Goal: Task Accomplishment & Management: Use online tool/utility

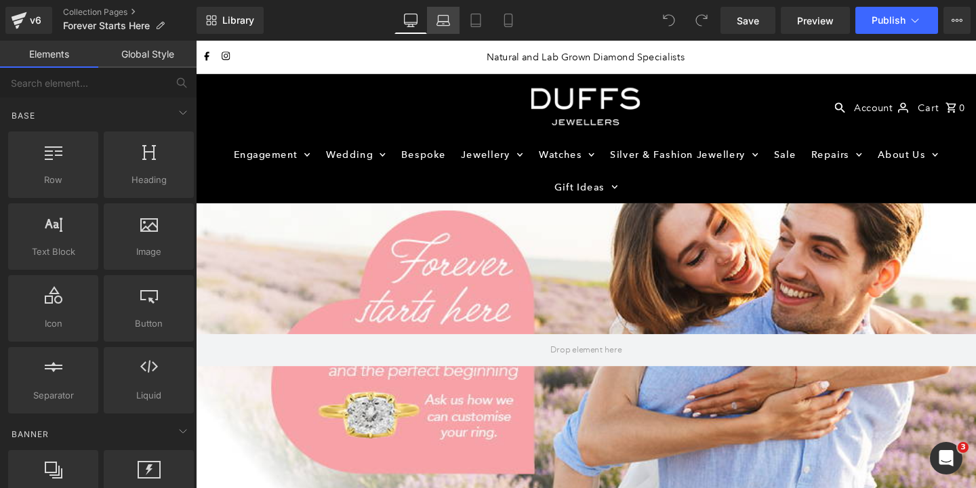
click at [446, 19] on icon at bounding box center [444, 21] width 14 height 14
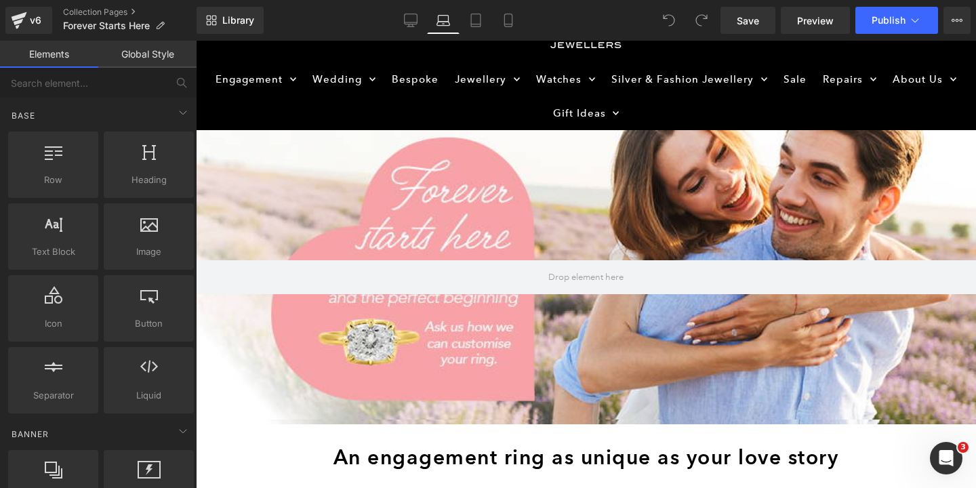
scroll to position [62, 0]
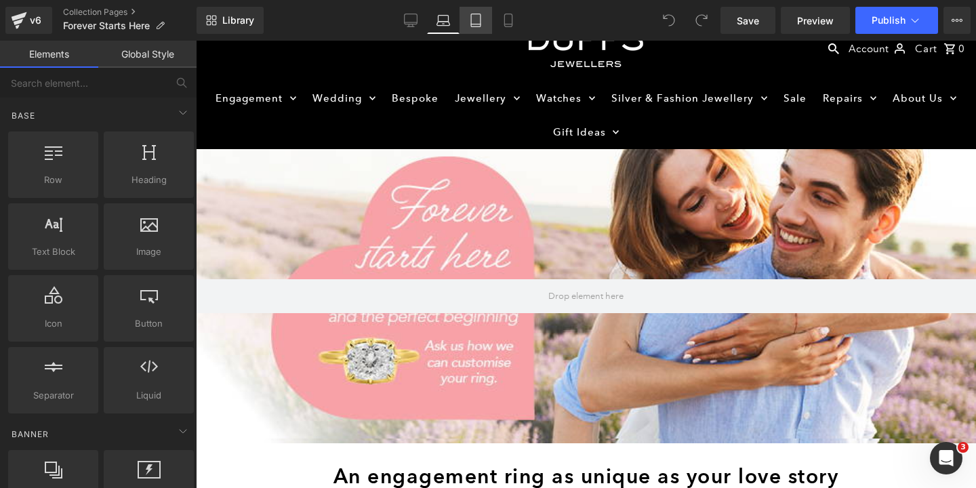
click at [472, 30] on link "Tablet" at bounding box center [476, 20] width 33 height 27
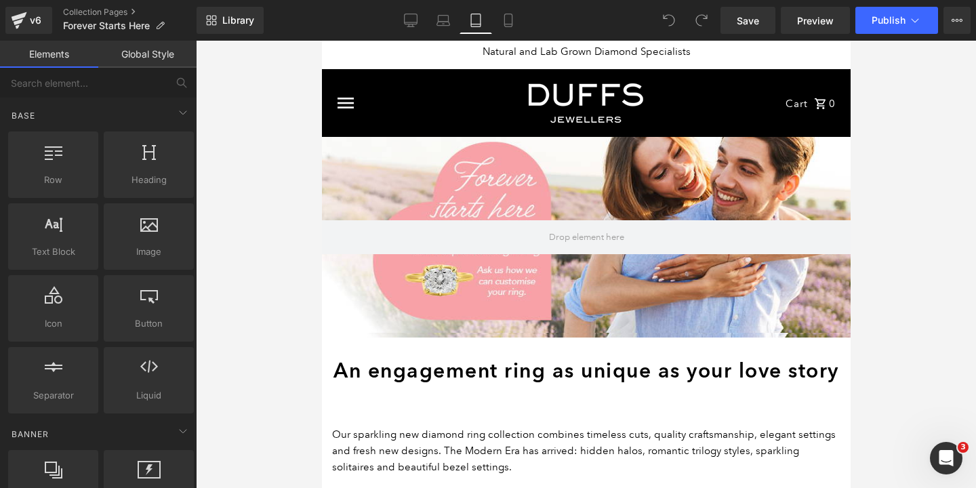
scroll to position [0, 0]
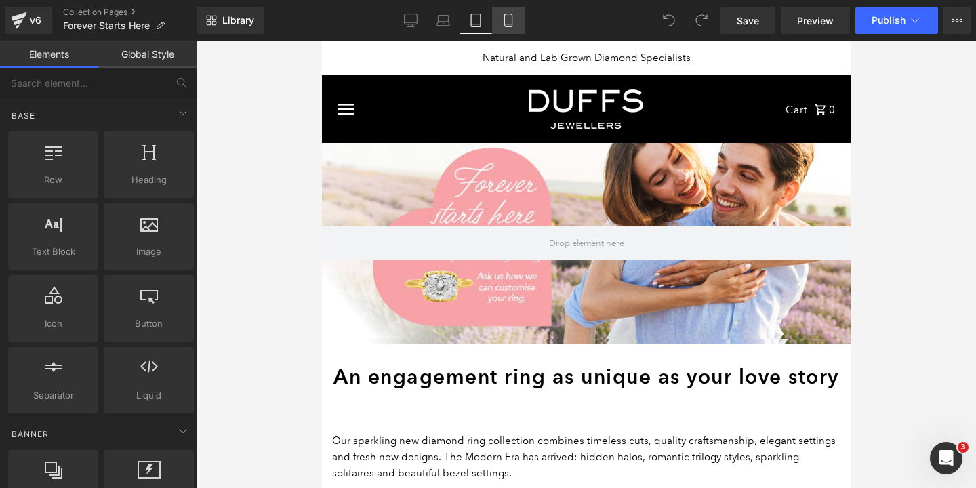
click at [504, 20] on icon at bounding box center [509, 21] width 14 height 14
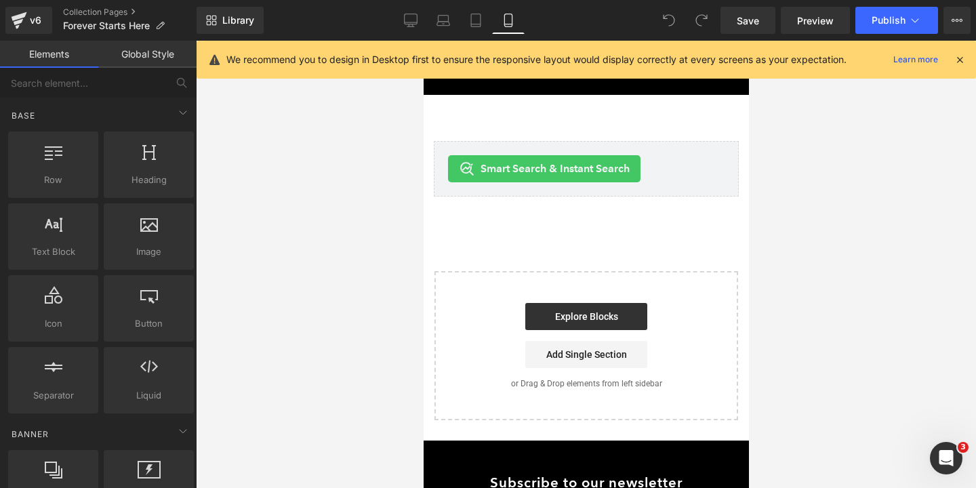
scroll to position [5767, 0]
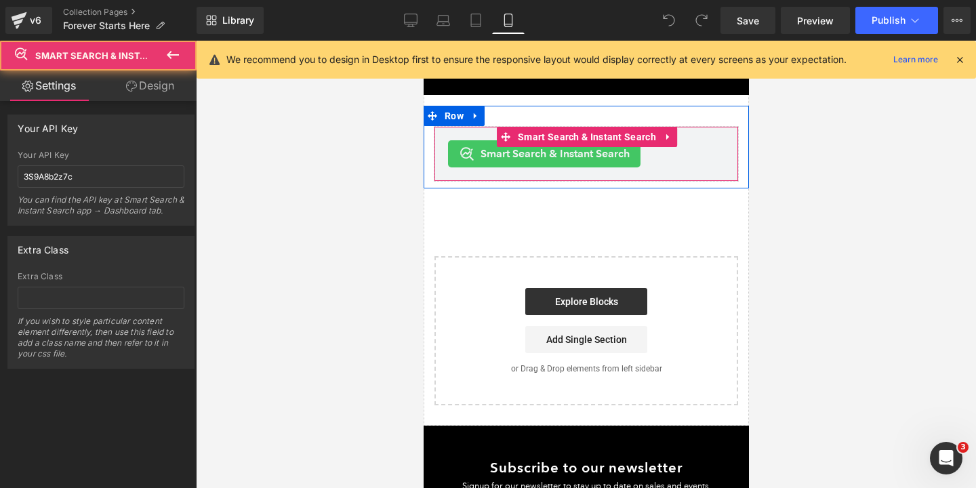
click at [552, 162] on span "Smart Search & Instant Search" at bounding box center [554, 154] width 149 height 16
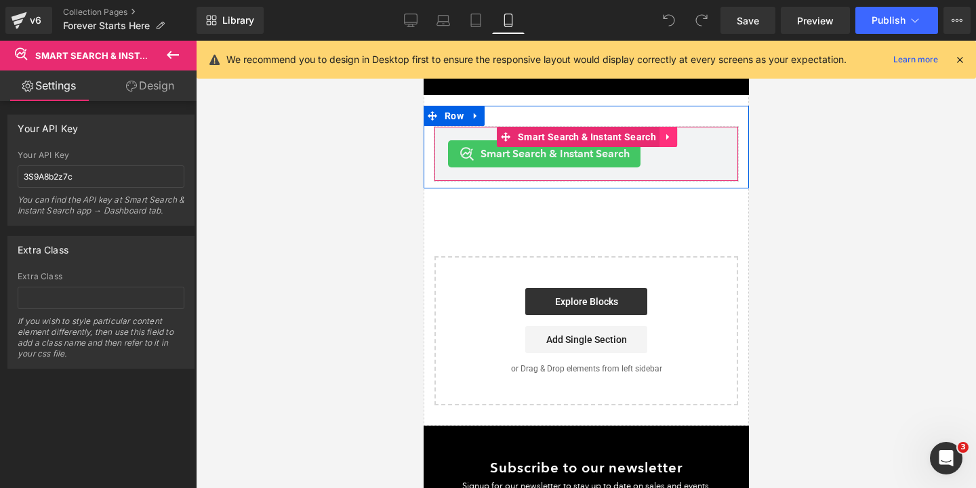
click at [664, 142] on icon at bounding box center [667, 137] width 9 height 10
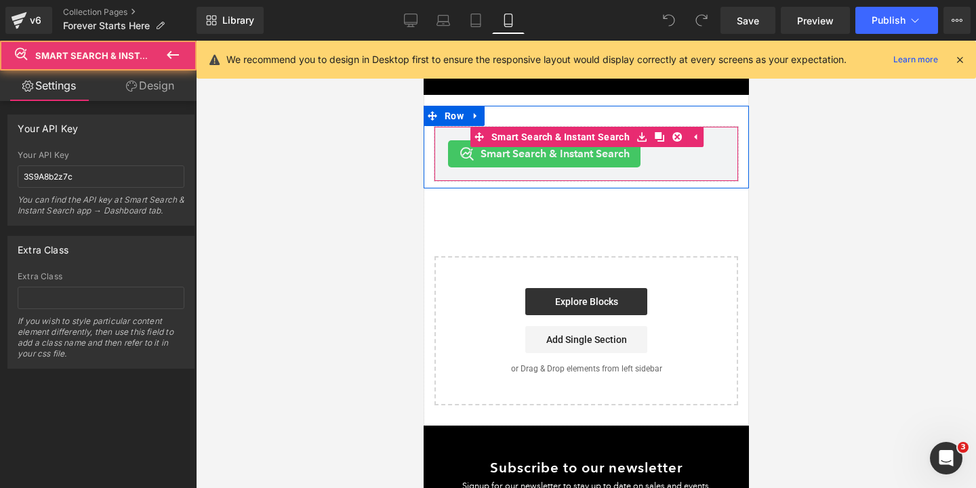
click at [603, 162] on span "Smart Search & Instant Search" at bounding box center [554, 154] width 149 height 16
click at [602, 162] on span "Smart Search & Instant Search" at bounding box center [554, 154] width 149 height 16
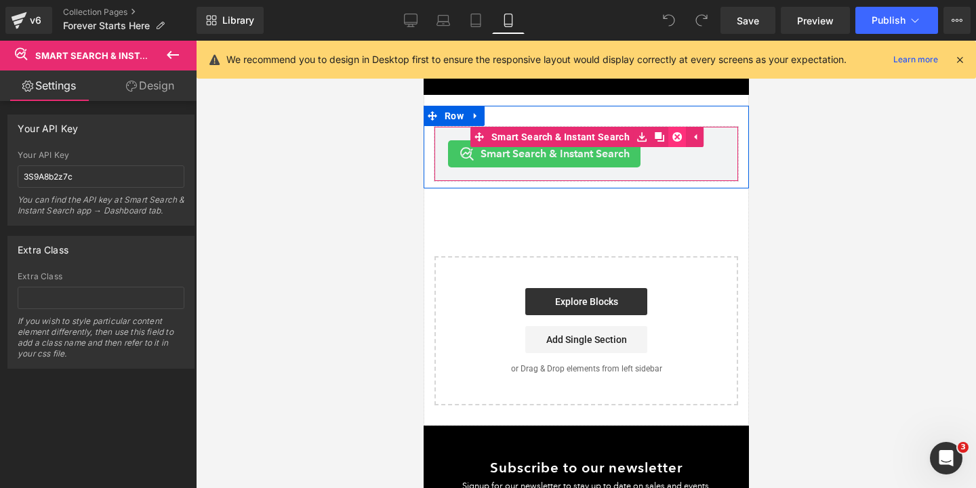
click at [675, 142] on icon at bounding box center [676, 136] width 9 height 9
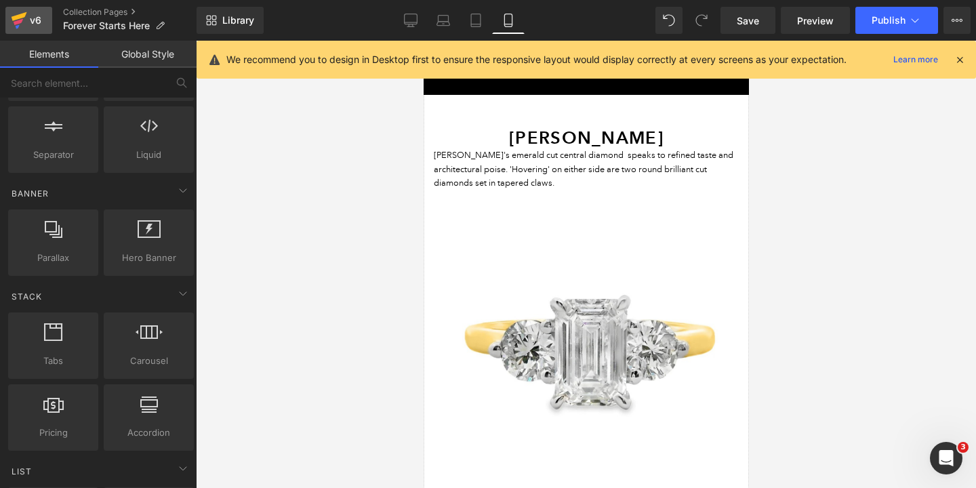
scroll to position [255, 0]
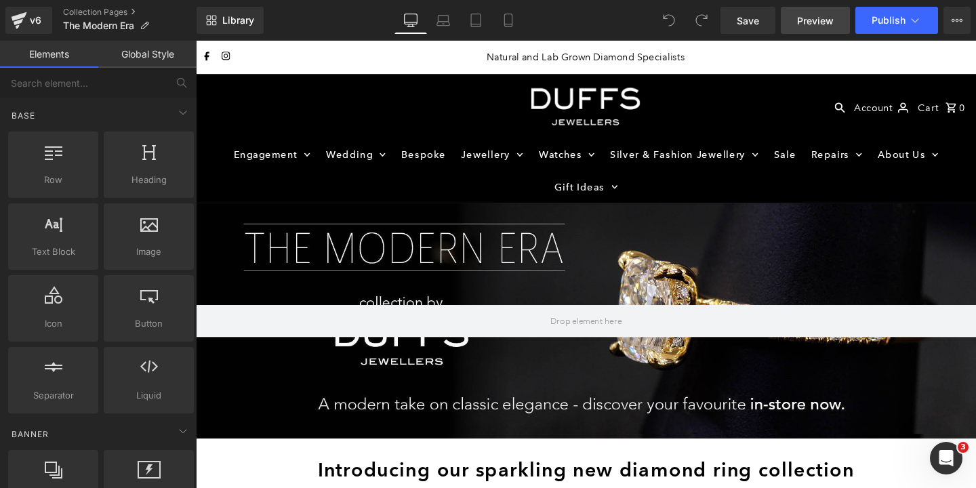
click at [816, 26] on span "Preview" at bounding box center [815, 21] width 37 height 14
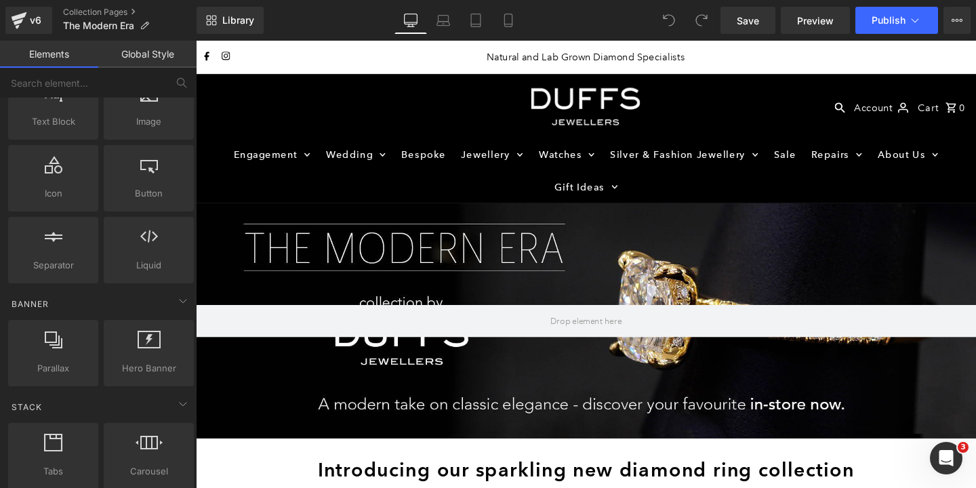
scroll to position [144, 0]
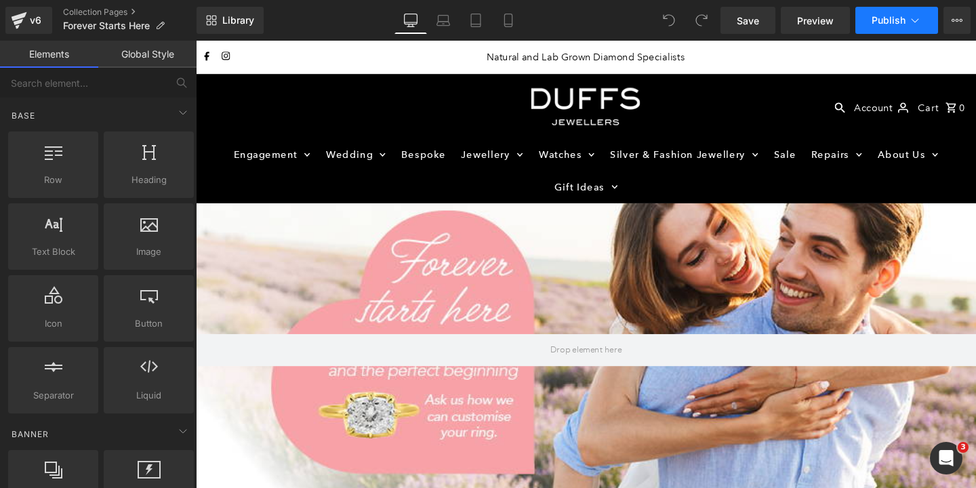
click at [881, 30] on button "Publish" at bounding box center [897, 20] width 83 height 27
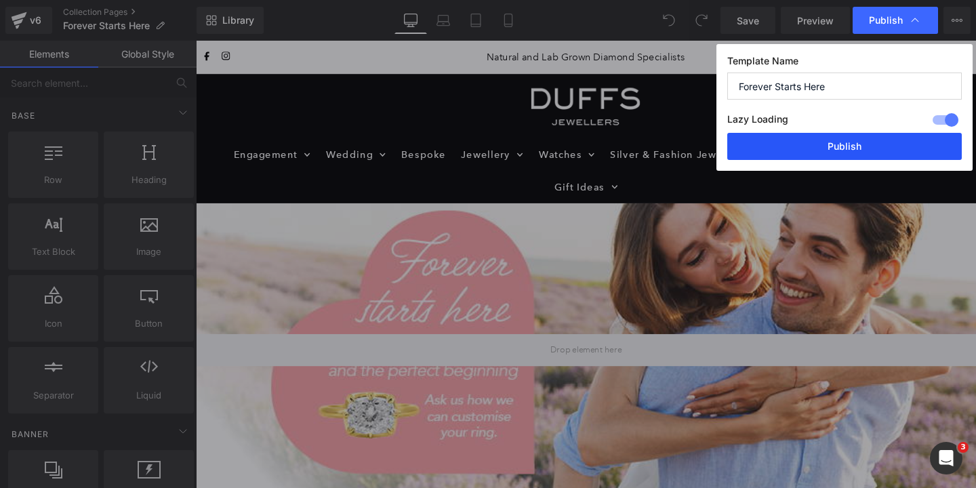
drag, startPoint x: 850, startPoint y: 149, endPoint x: 687, endPoint y: 115, distance: 166.3
click at [850, 149] on button "Publish" at bounding box center [844, 146] width 235 height 27
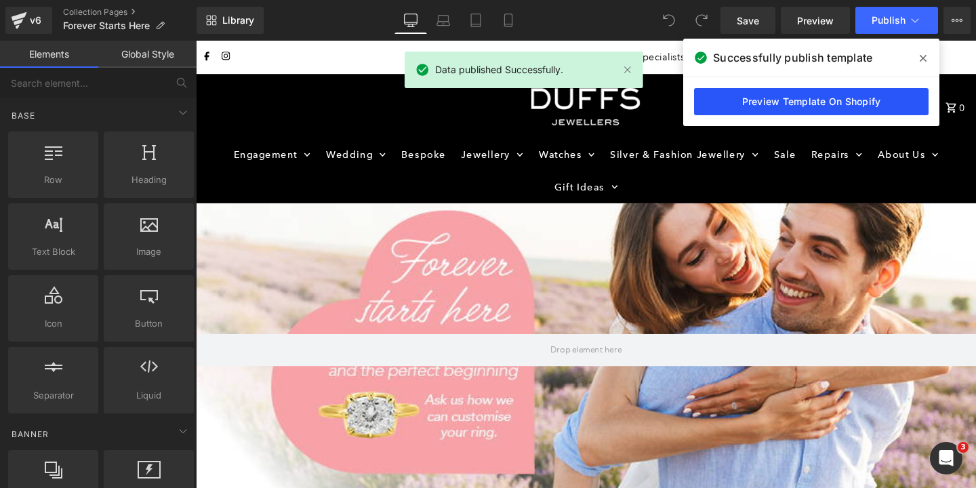
click at [813, 98] on link "Preview Template On Shopify" at bounding box center [811, 101] width 235 height 27
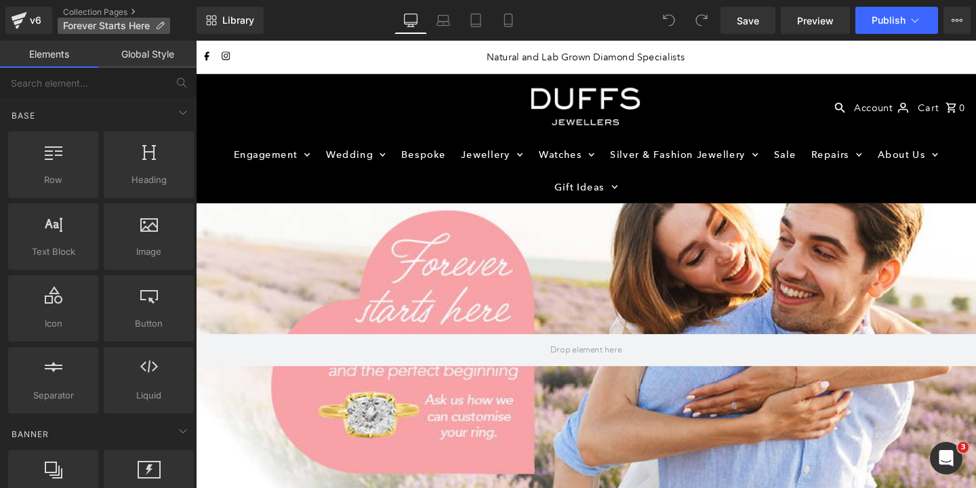
click at [159, 26] on icon at bounding box center [159, 25] width 9 height 9
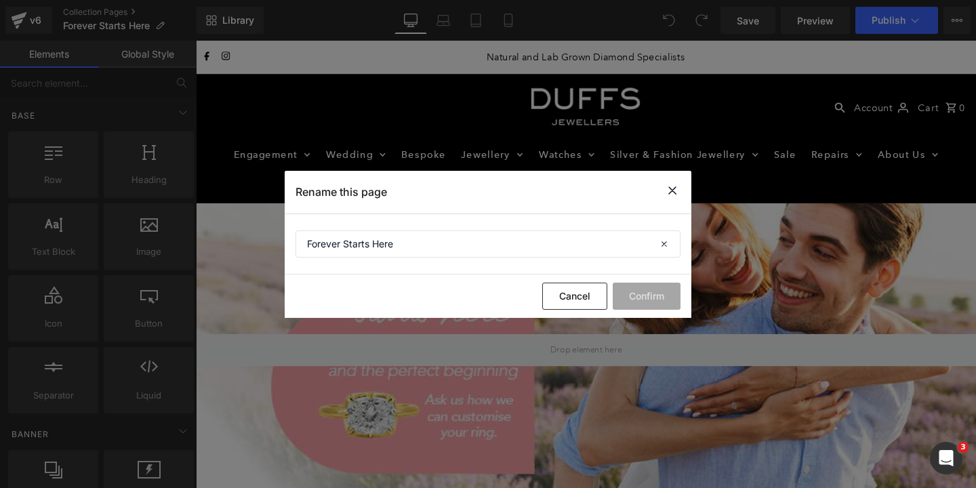
click at [670, 188] on icon at bounding box center [672, 190] width 16 height 17
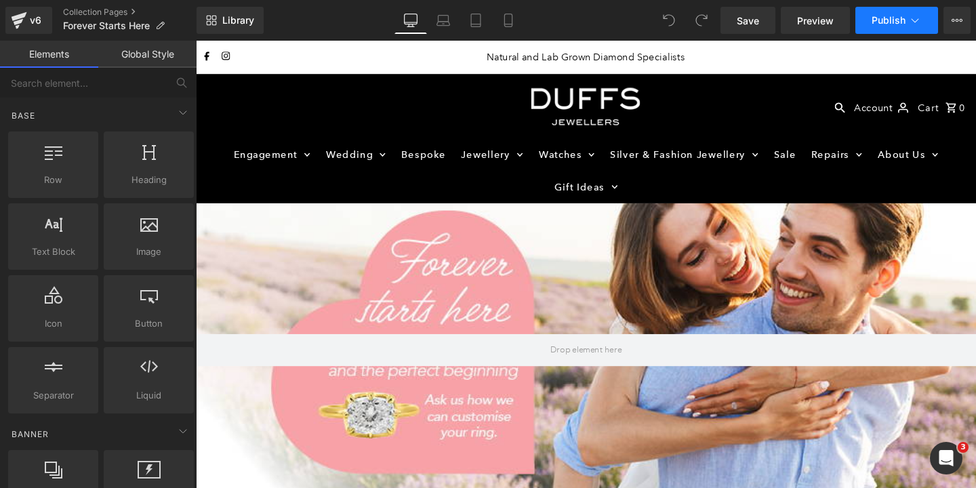
click at [922, 19] on button "Publish" at bounding box center [897, 20] width 83 height 27
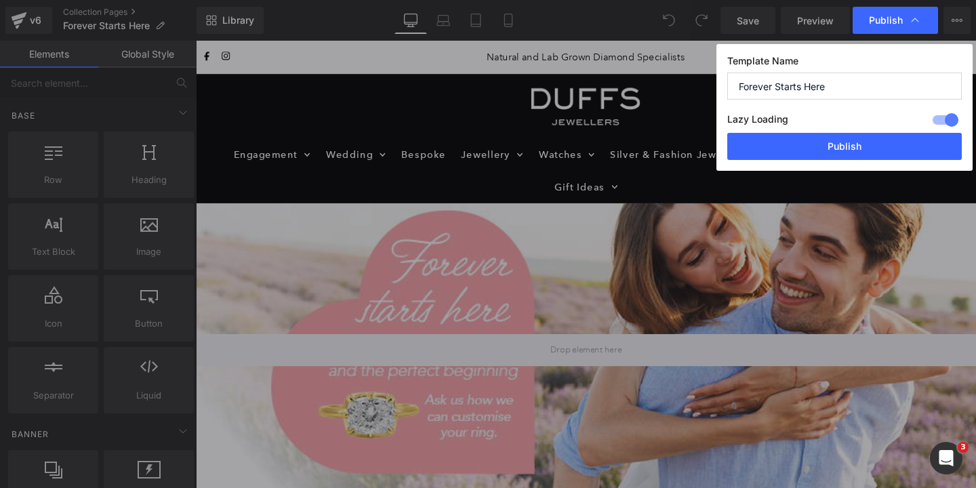
click at [922, 19] on div "Publish" at bounding box center [895, 20] width 85 height 27
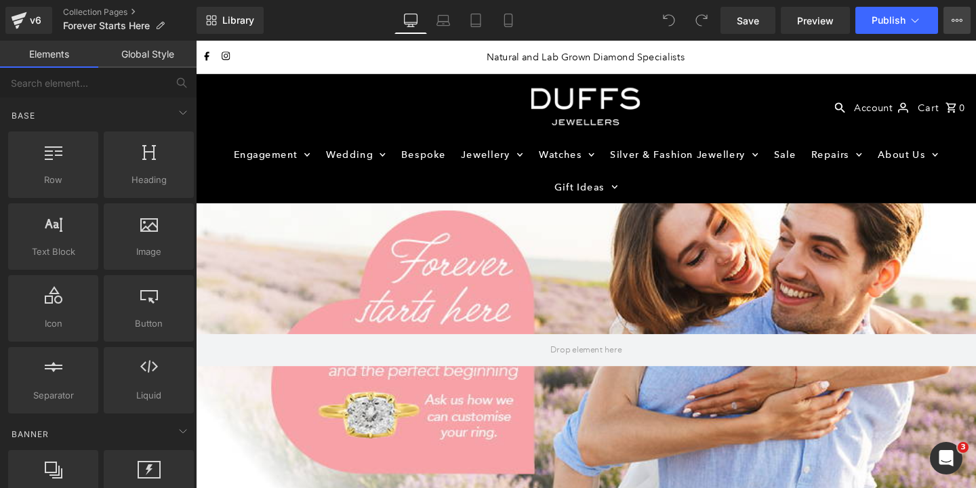
click at [954, 22] on icon at bounding box center [957, 20] width 11 height 11
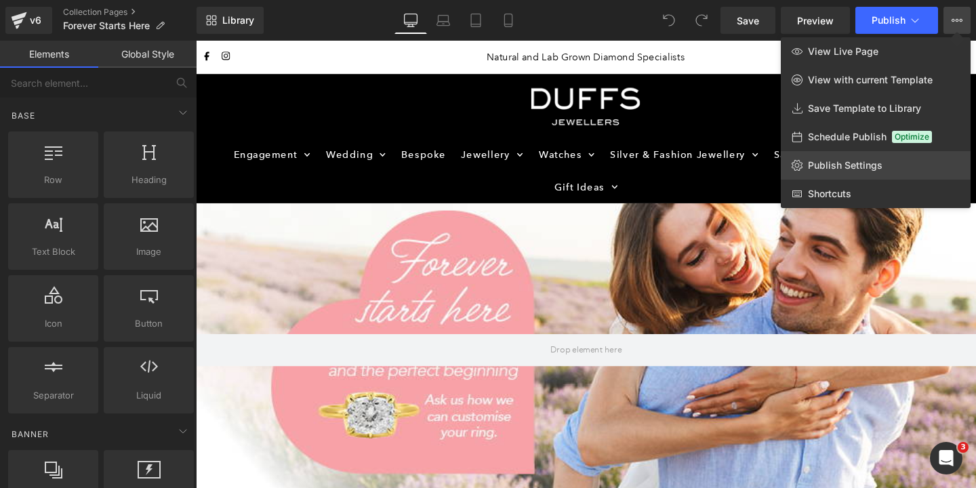
click at [839, 170] on span "Publish Settings" at bounding box center [845, 165] width 75 height 12
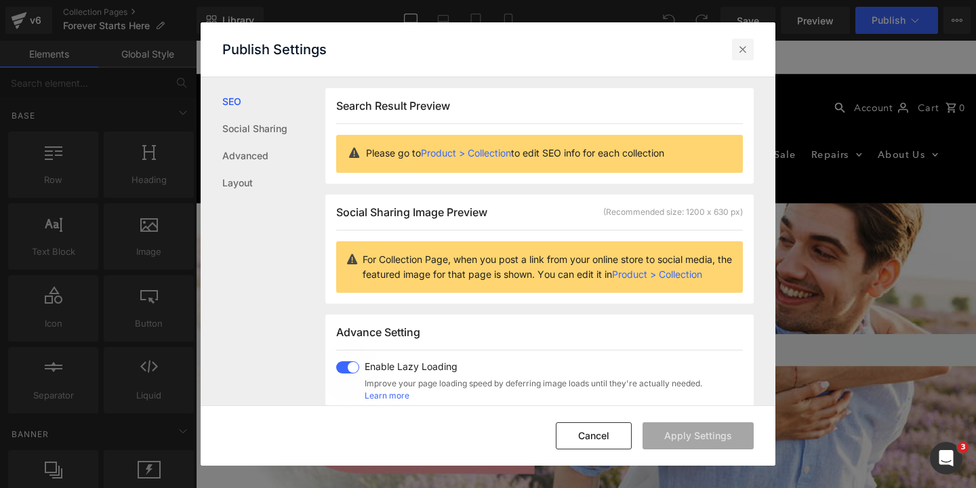
click at [740, 55] on icon at bounding box center [743, 50] width 14 height 14
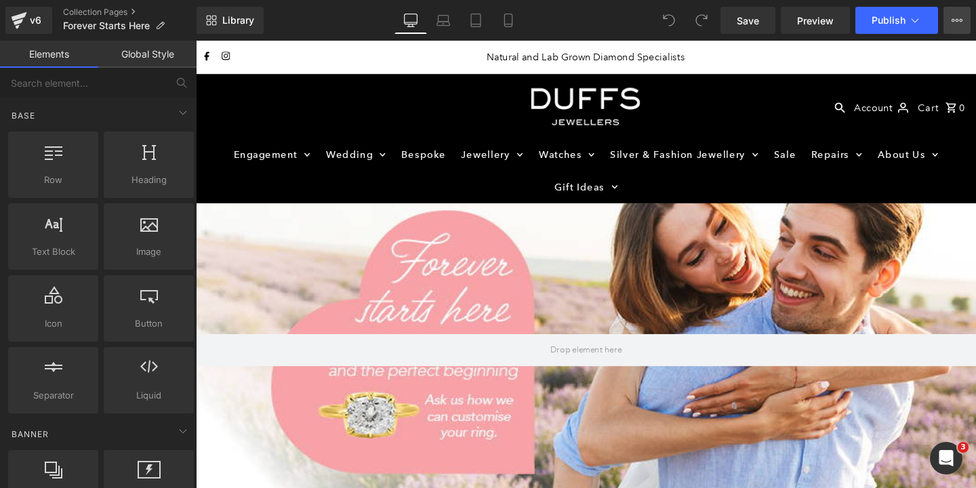
click at [960, 24] on icon at bounding box center [957, 20] width 11 height 11
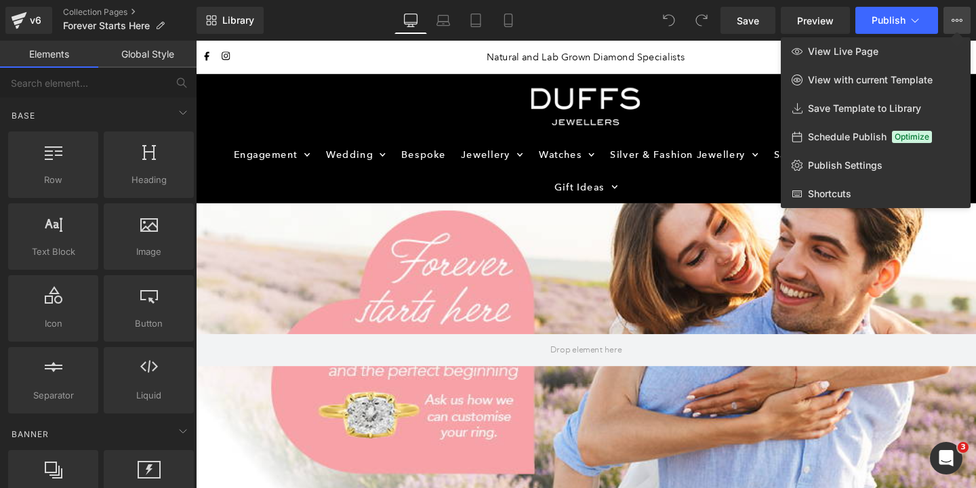
click at [723, 125] on div at bounding box center [586, 264] width 780 height 447
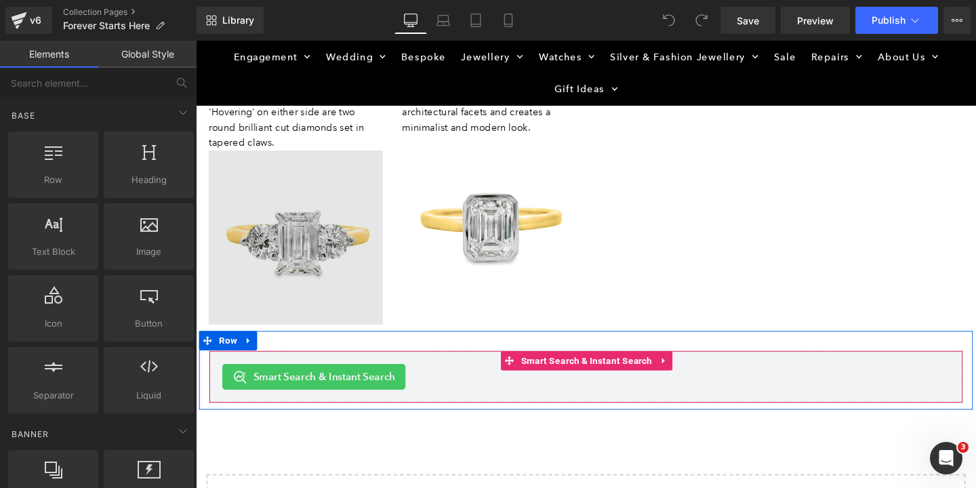
scroll to position [1721, 0]
